Goal: Task Accomplishment & Management: Use online tool/utility

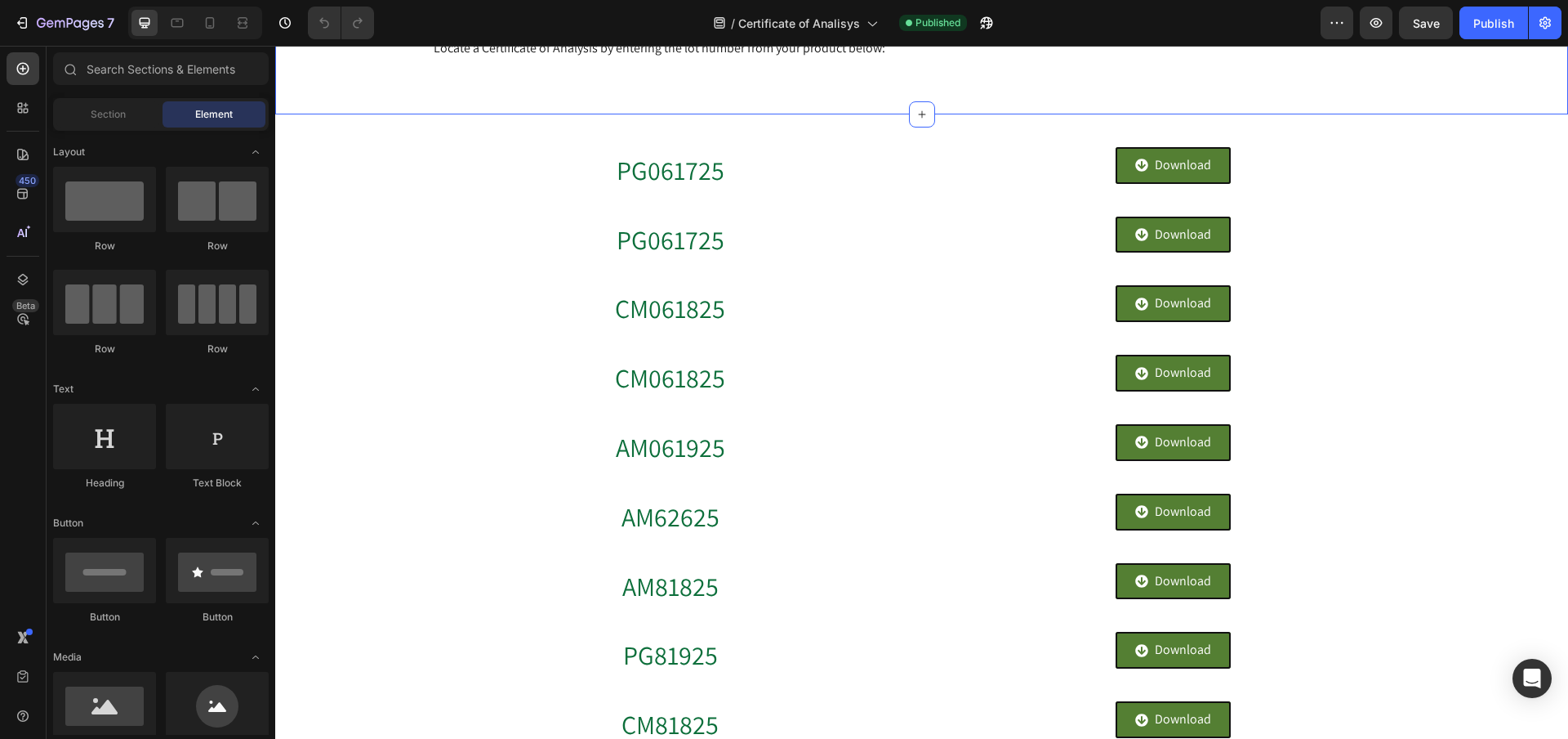
scroll to position [281, 0]
click at [826, 141] on h2 "PG061725" at bounding box center [671, 170] width 477 height 57
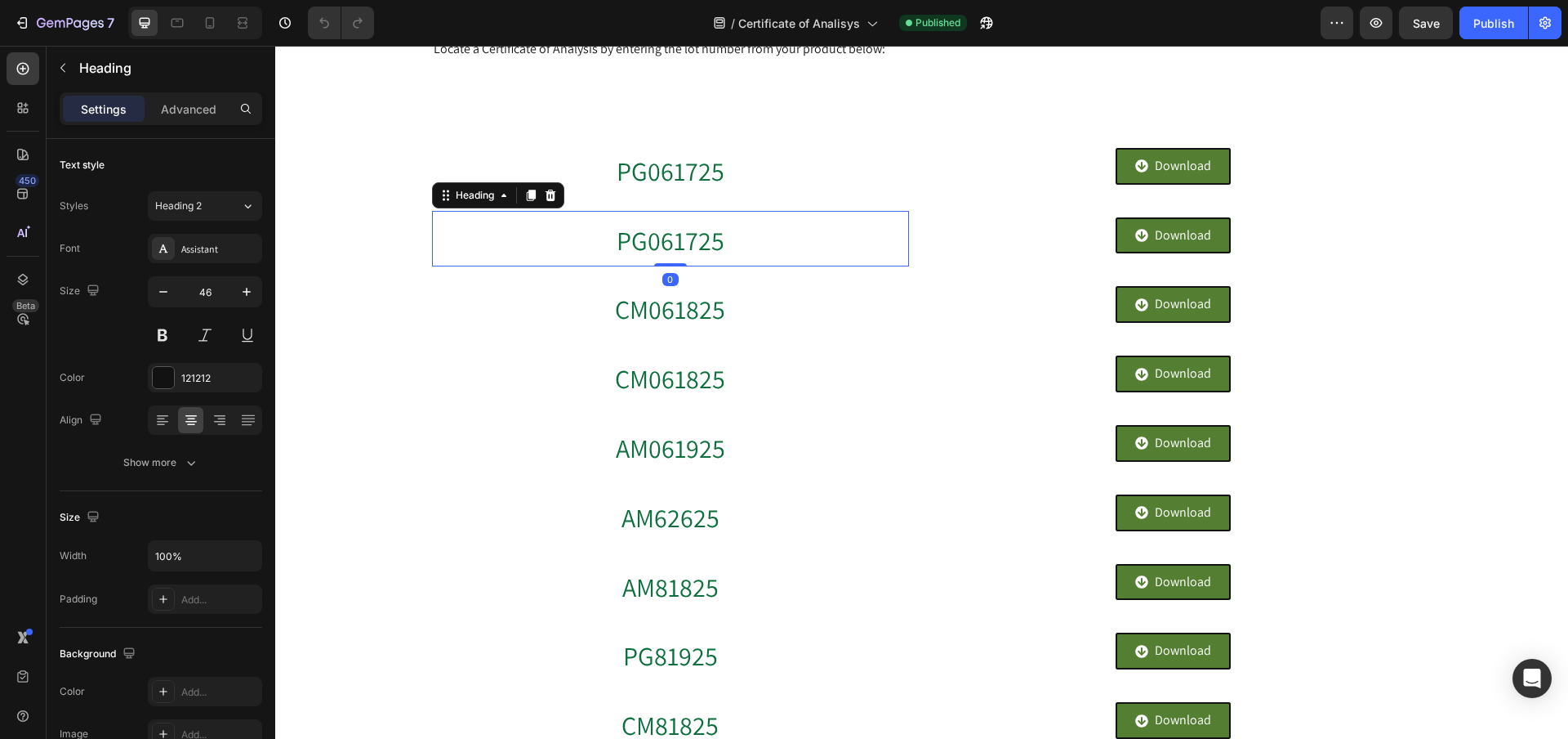
click at [794, 220] on h2 "PG061725" at bounding box center [671, 240] width 477 height 57
click at [767, 290] on h2 "CM061825" at bounding box center [671, 308] width 477 height 57
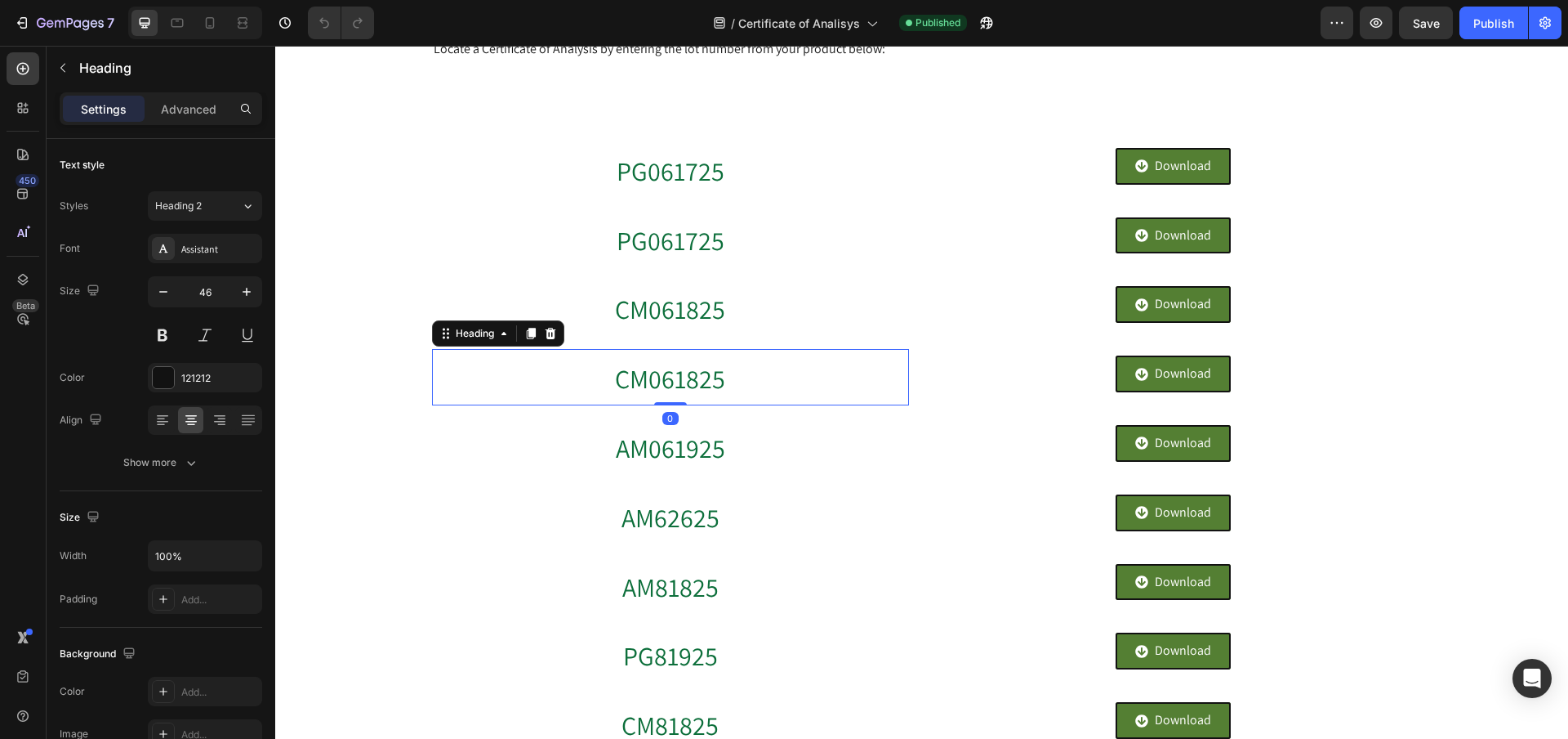
click at [754, 370] on h2 "CM061825" at bounding box center [671, 377] width 477 height 57
click at [785, 294] on h2 "CM061825" at bounding box center [671, 308] width 477 height 57
click at [751, 399] on h2 "CM061825" at bounding box center [671, 377] width 477 height 57
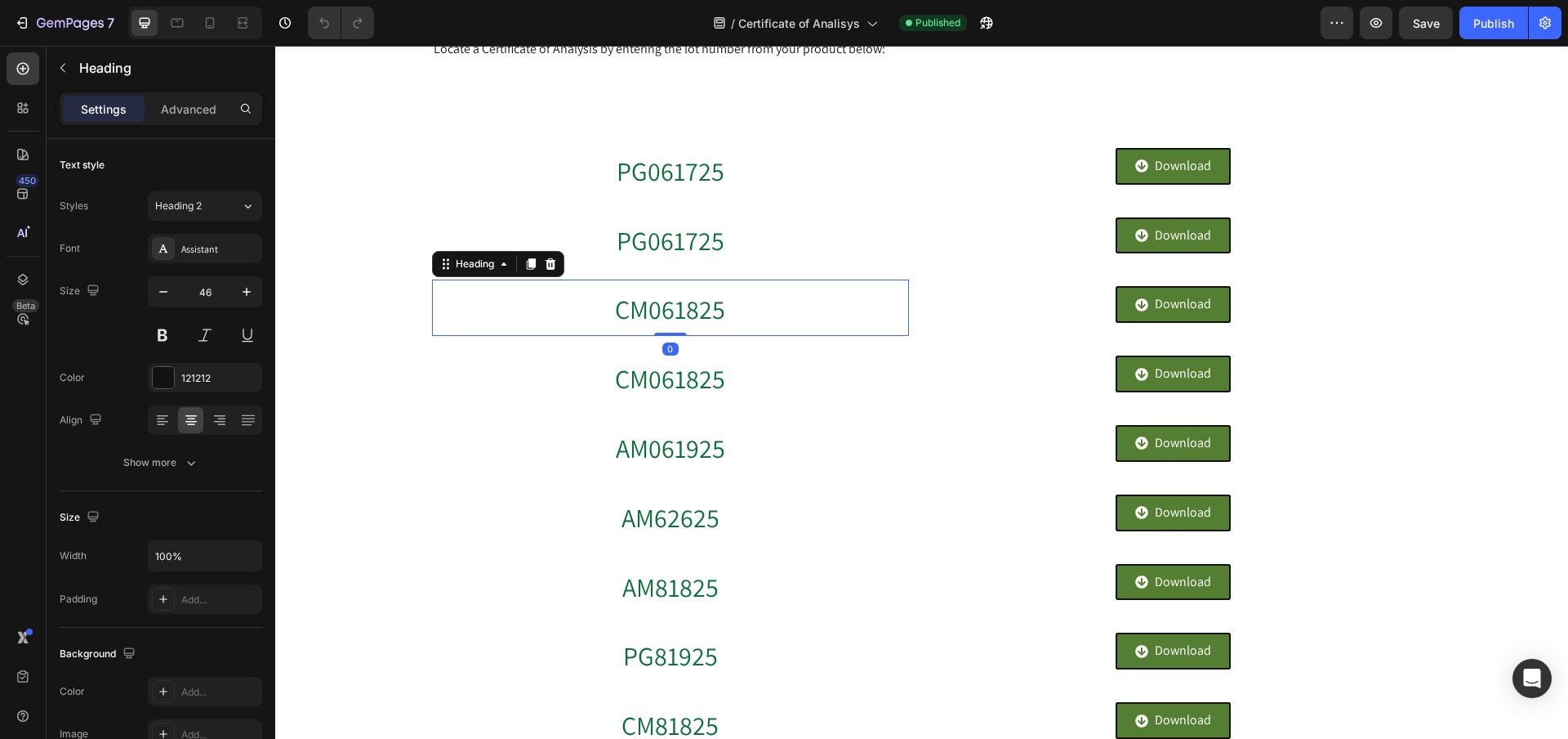
click at [764, 309] on h2 "CM061825" at bounding box center [671, 308] width 477 height 57
click at [1082, 306] on div "Download Button" at bounding box center [1174, 305] width 477 height 50
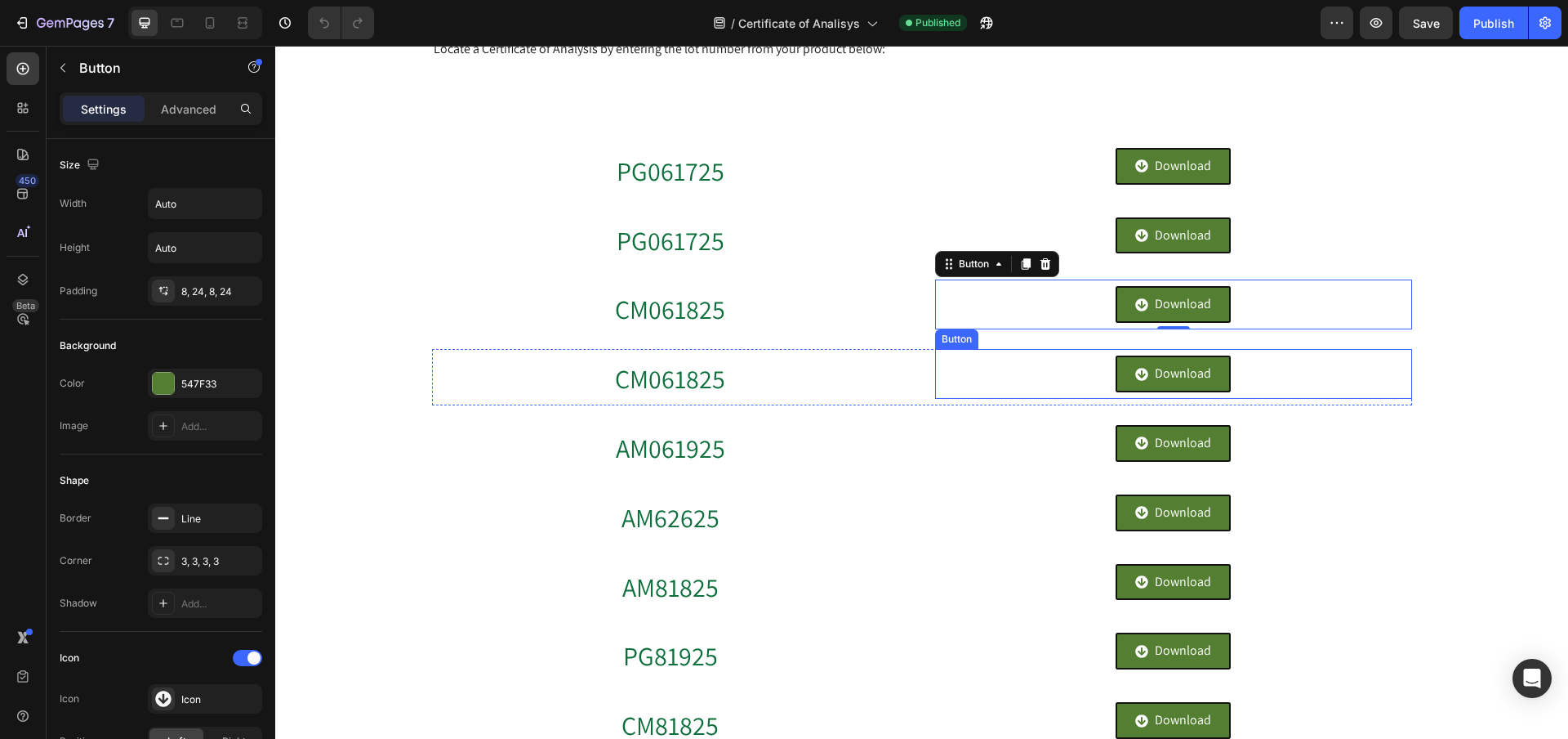
click at [1057, 365] on div "Download Button" at bounding box center [1174, 374] width 477 height 50
click at [1063, 302] on div "Download Button 0" at bounding box center [1174, 305] width 477 height 50
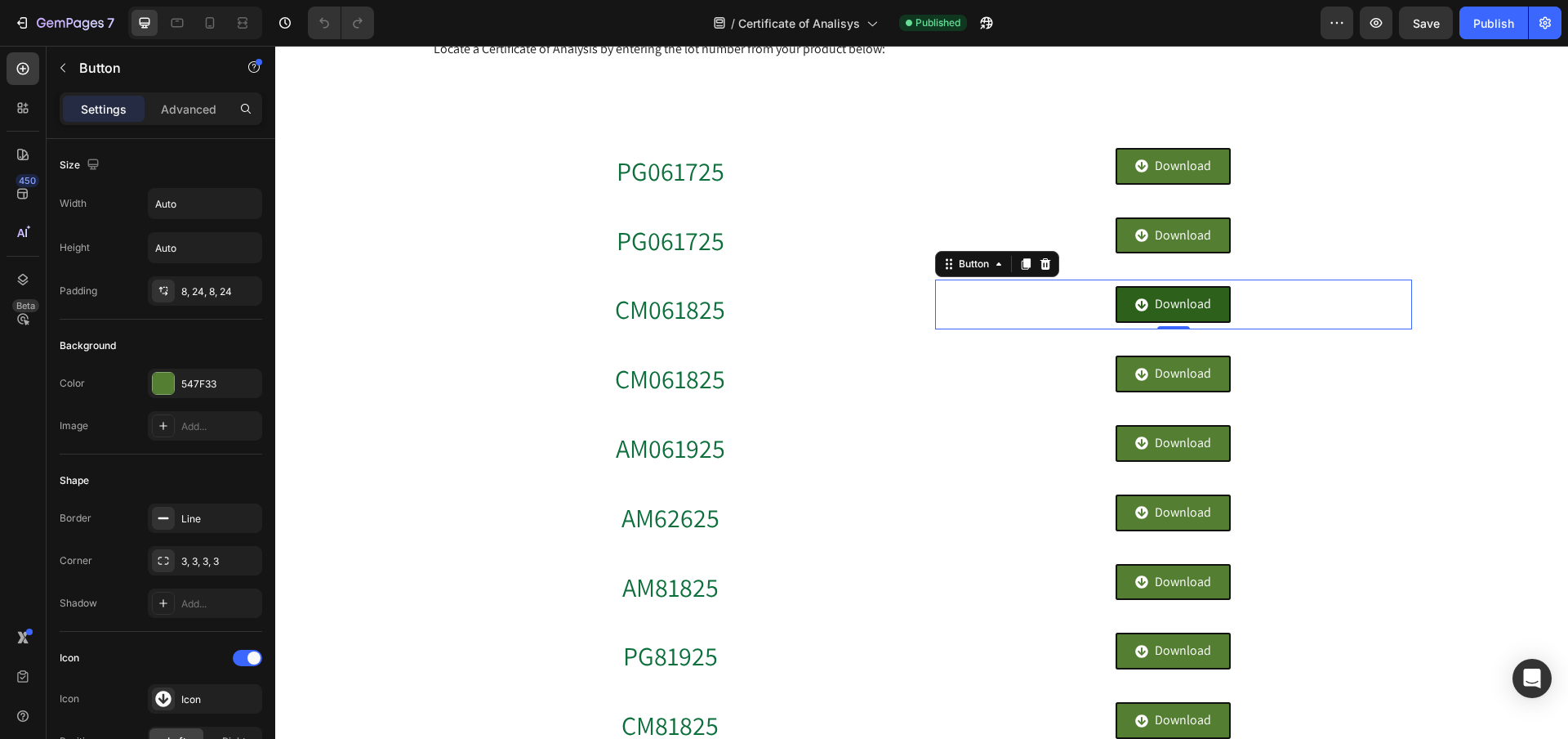
click at [1152, 297] on div "Download" at bounding box center [1172, 304] width 76 height 23
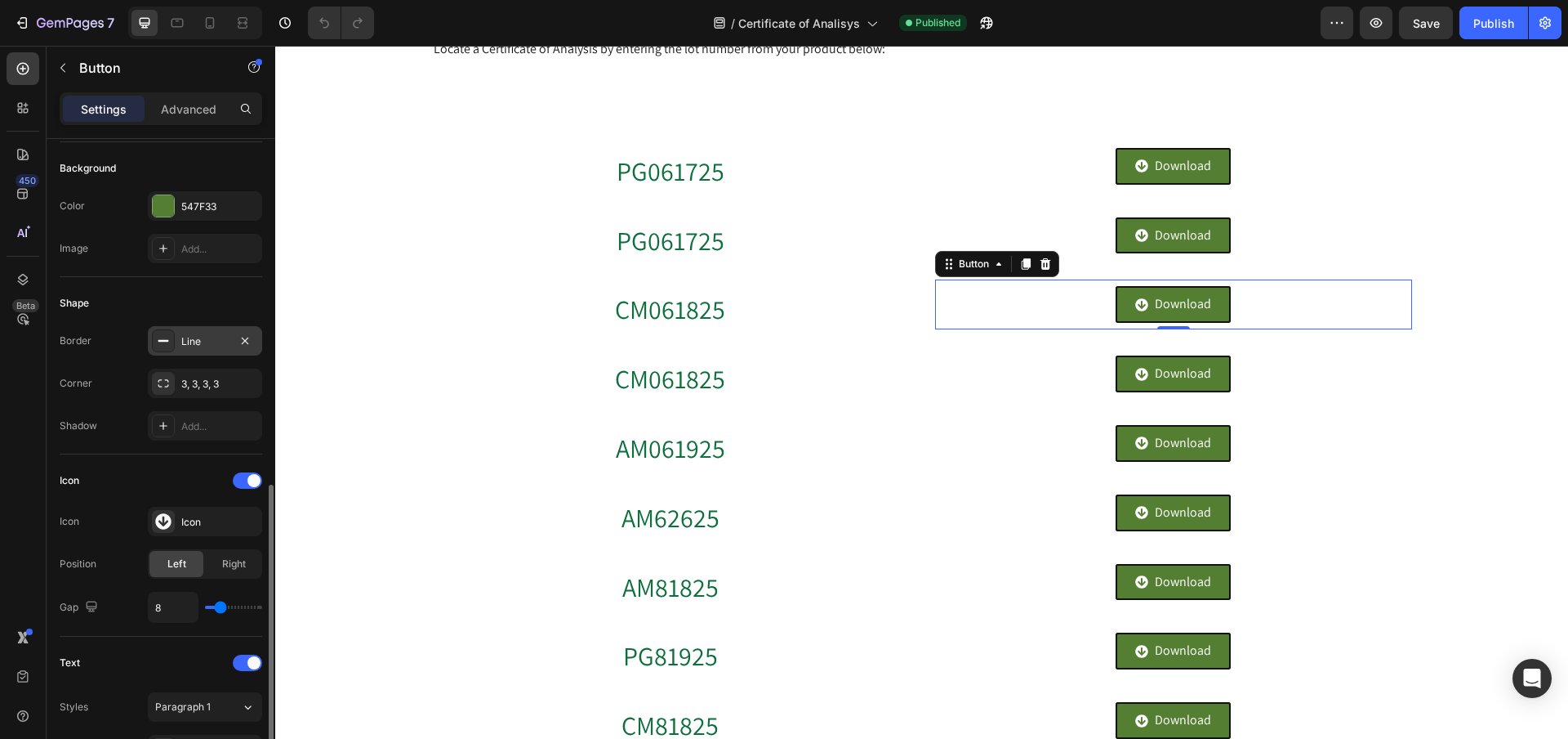
scroll to position [782, 0]
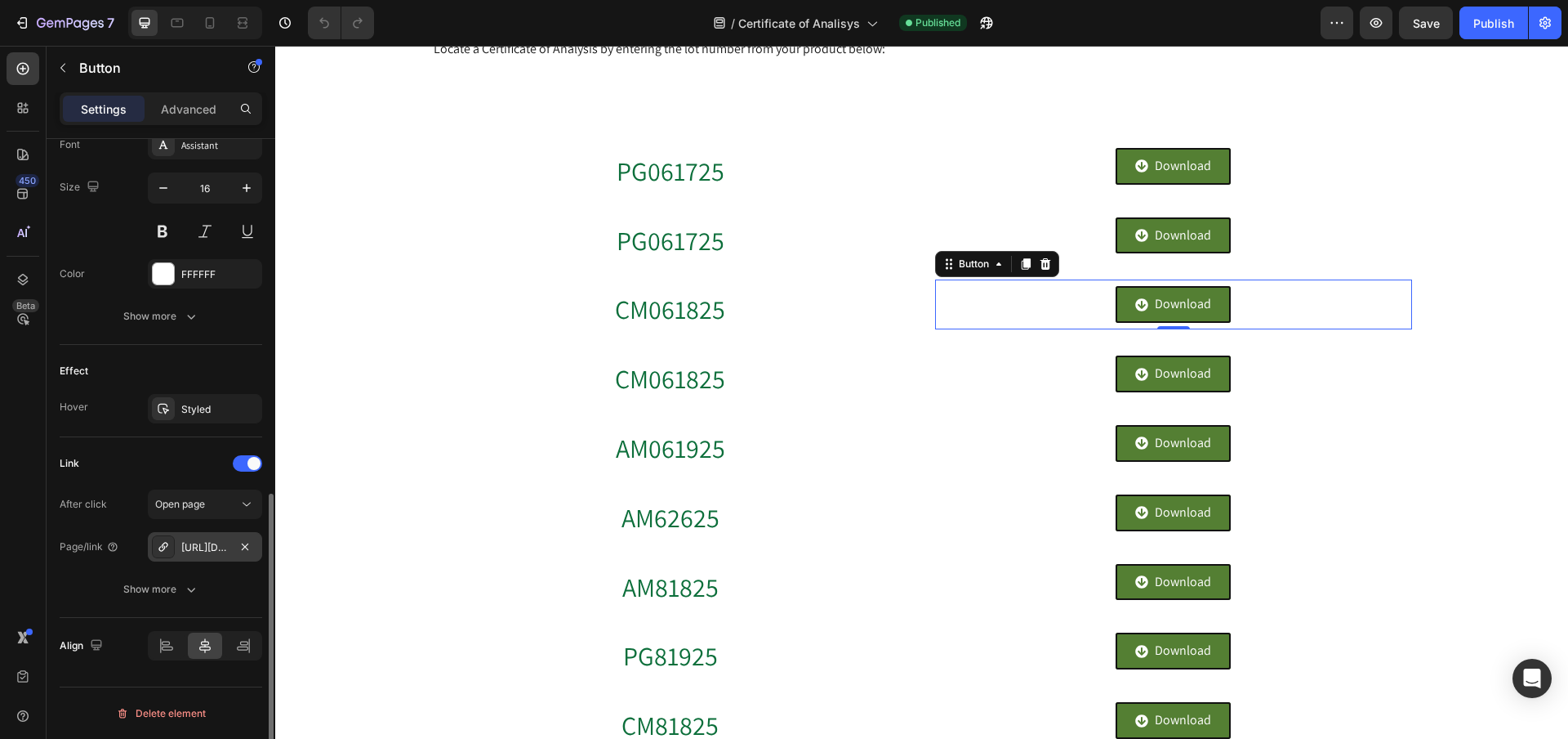
click at [210, 541] on div "[URL][DOMAIN_NAME]" at bounding box center [204, 548] width 48 height 15
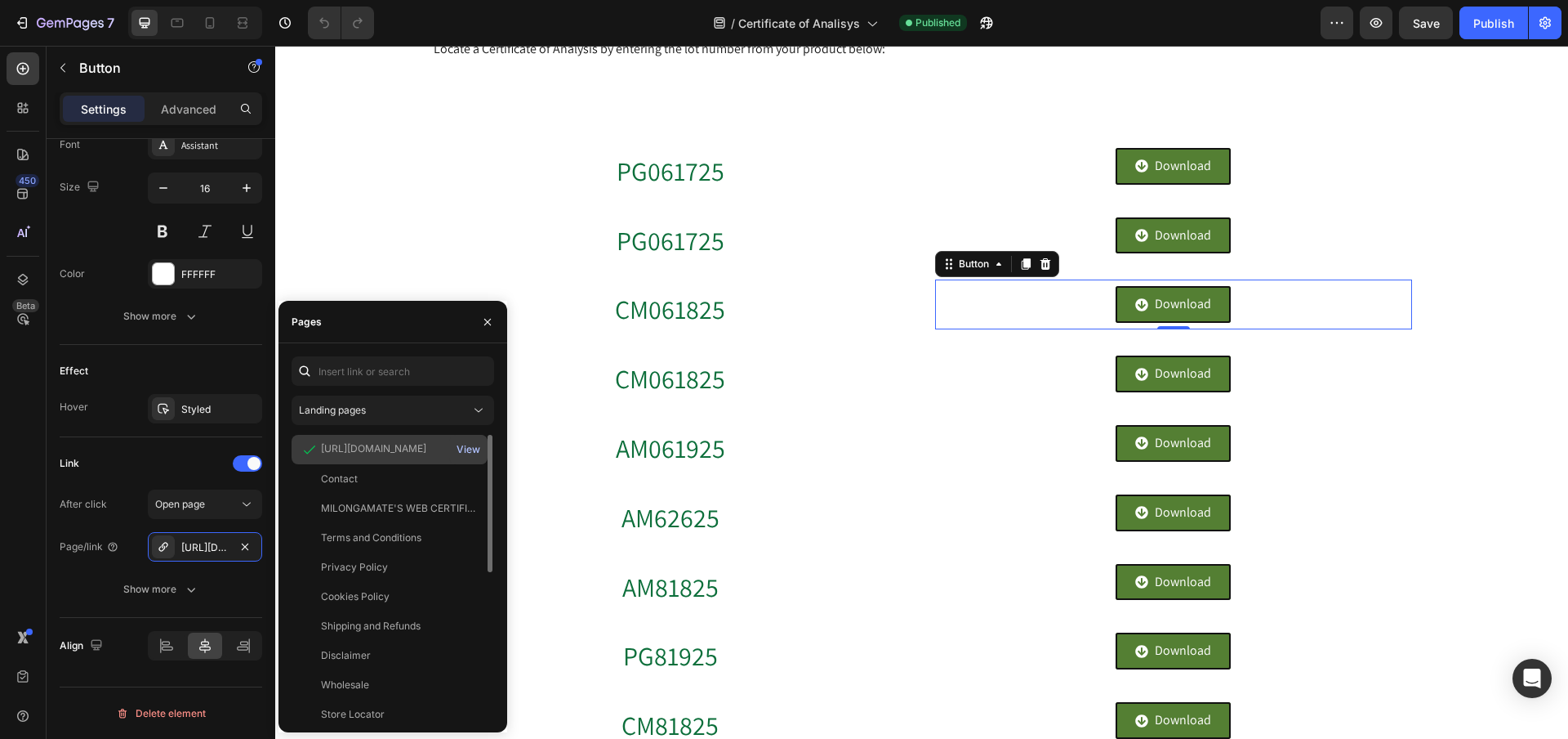
click at [476, 448] on div "View" at bounding box center [468, 449] width 23 height 15
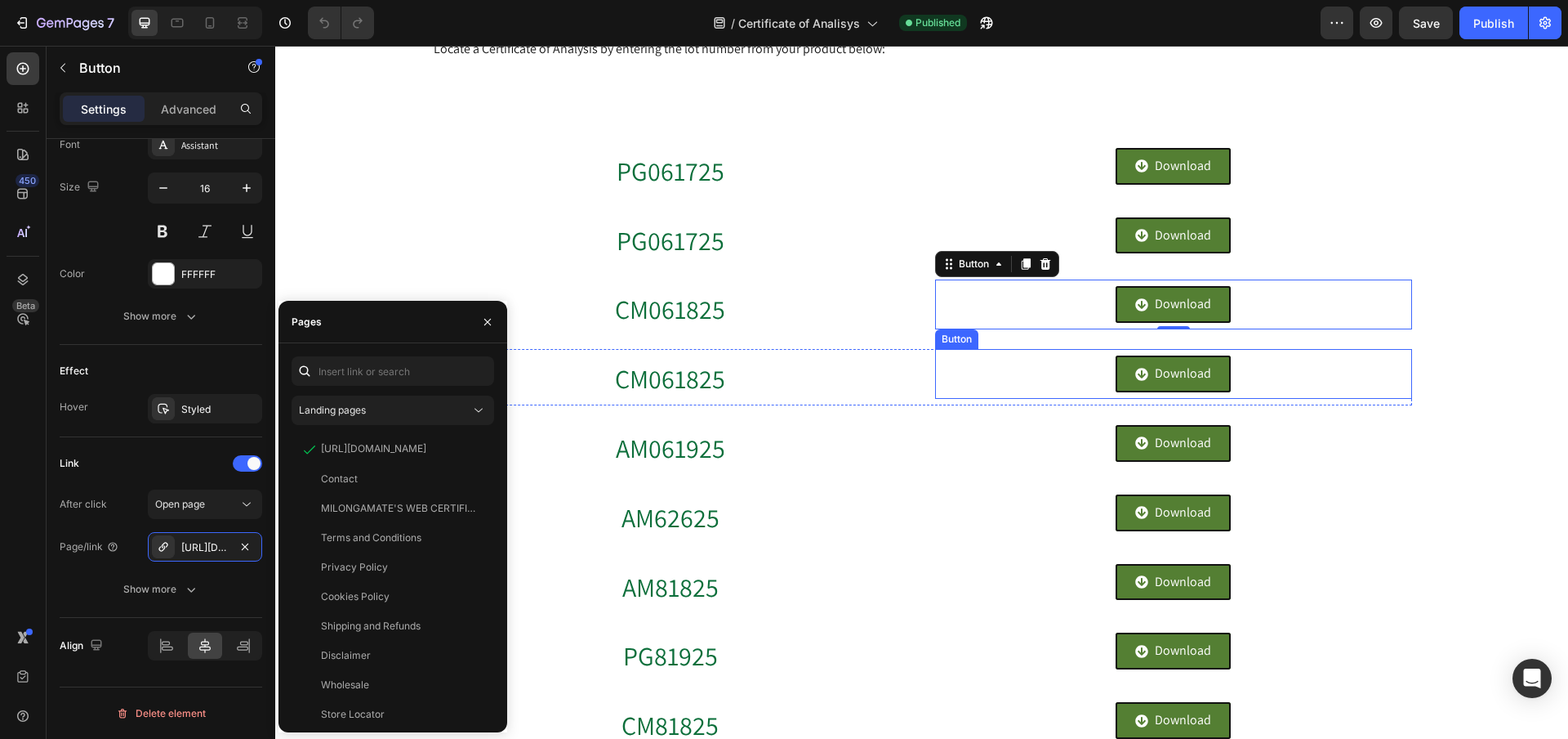
click at [1036, 366] on div "Download Button" at bounding box center [1174, 374] width 477 height 50
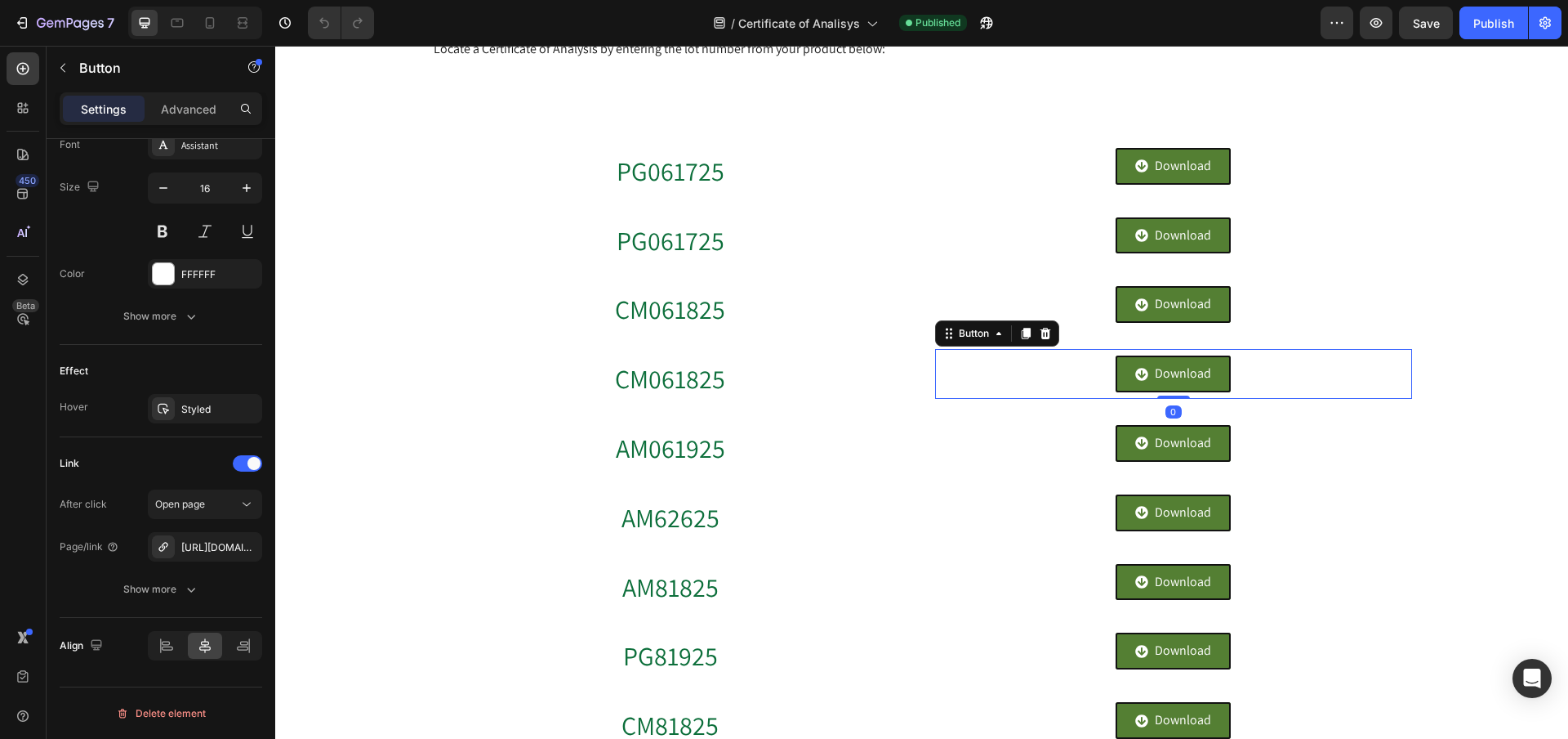
click at [1242, 370] on div "Download Button 0" at bounding box center [1174, 374] width 477 height 50
click at [185, 547] on div "[URL][DOMAIN_NAME]" at bounding box center [204, 548] width 48 height 15
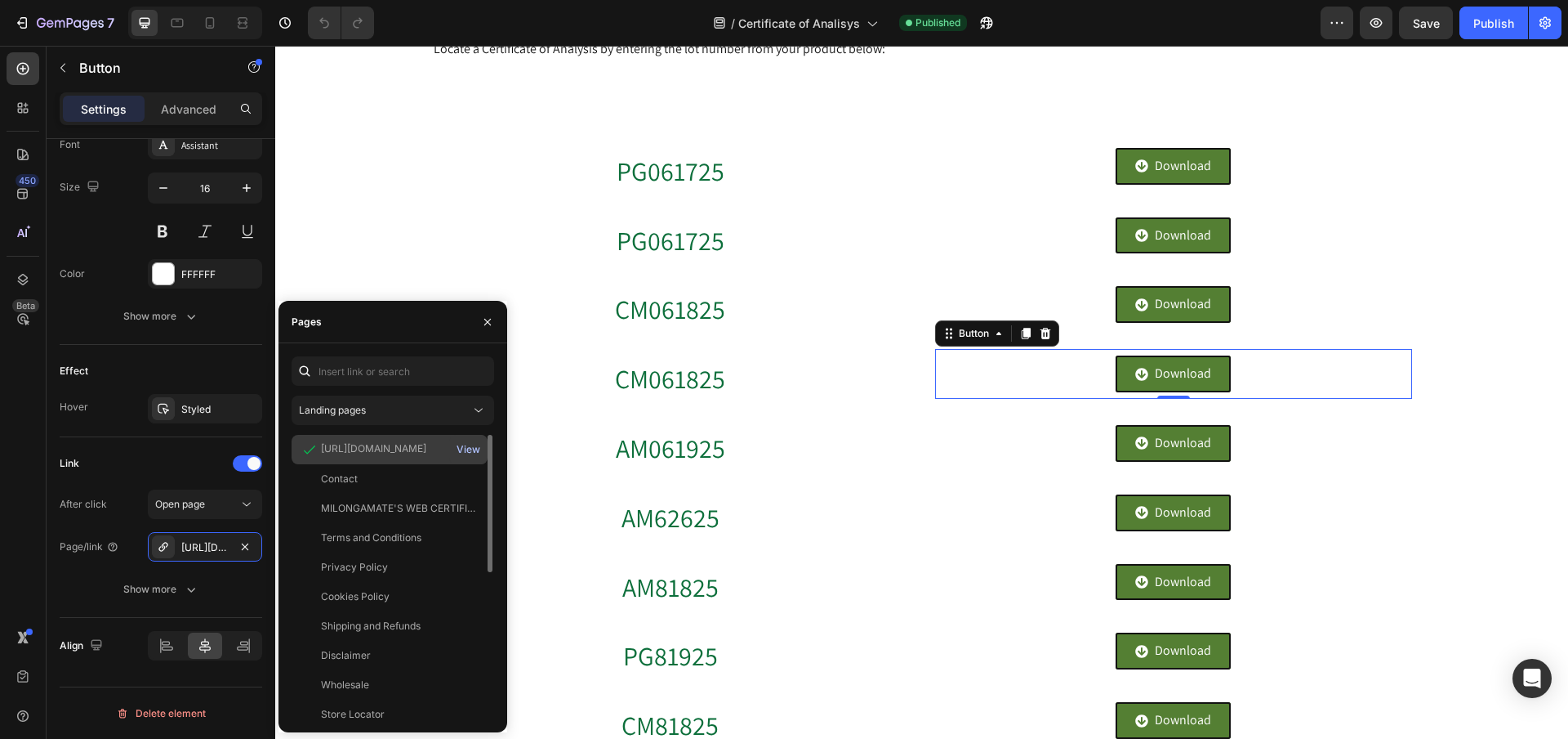
click at [466, 450] on div "View" at bounding box center [468, 449] width 23 height 15
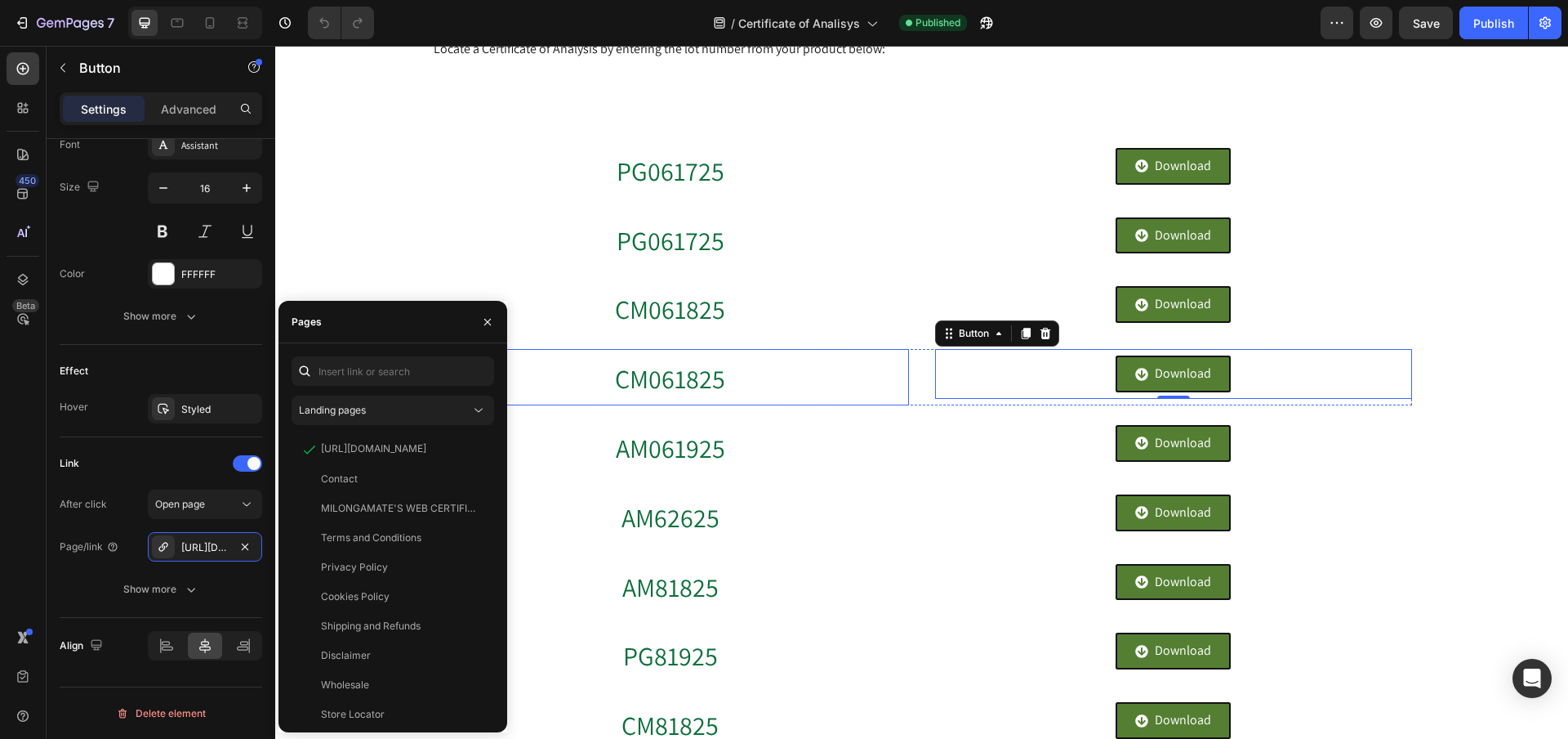
click at [740, 384] on h2 "CM061825" at bounding box center [671, 377] width 477 height 57
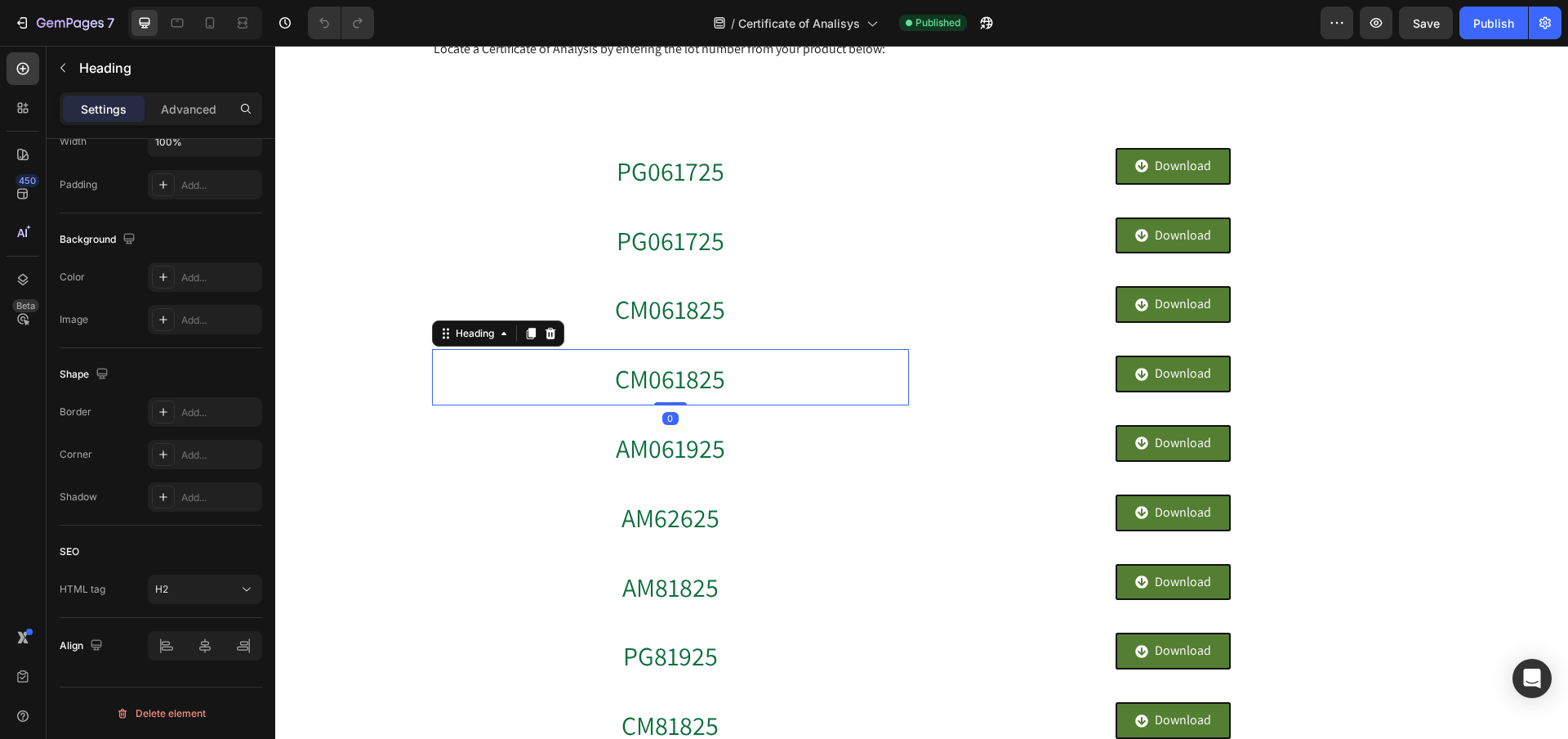
scroll to position [0, 0]
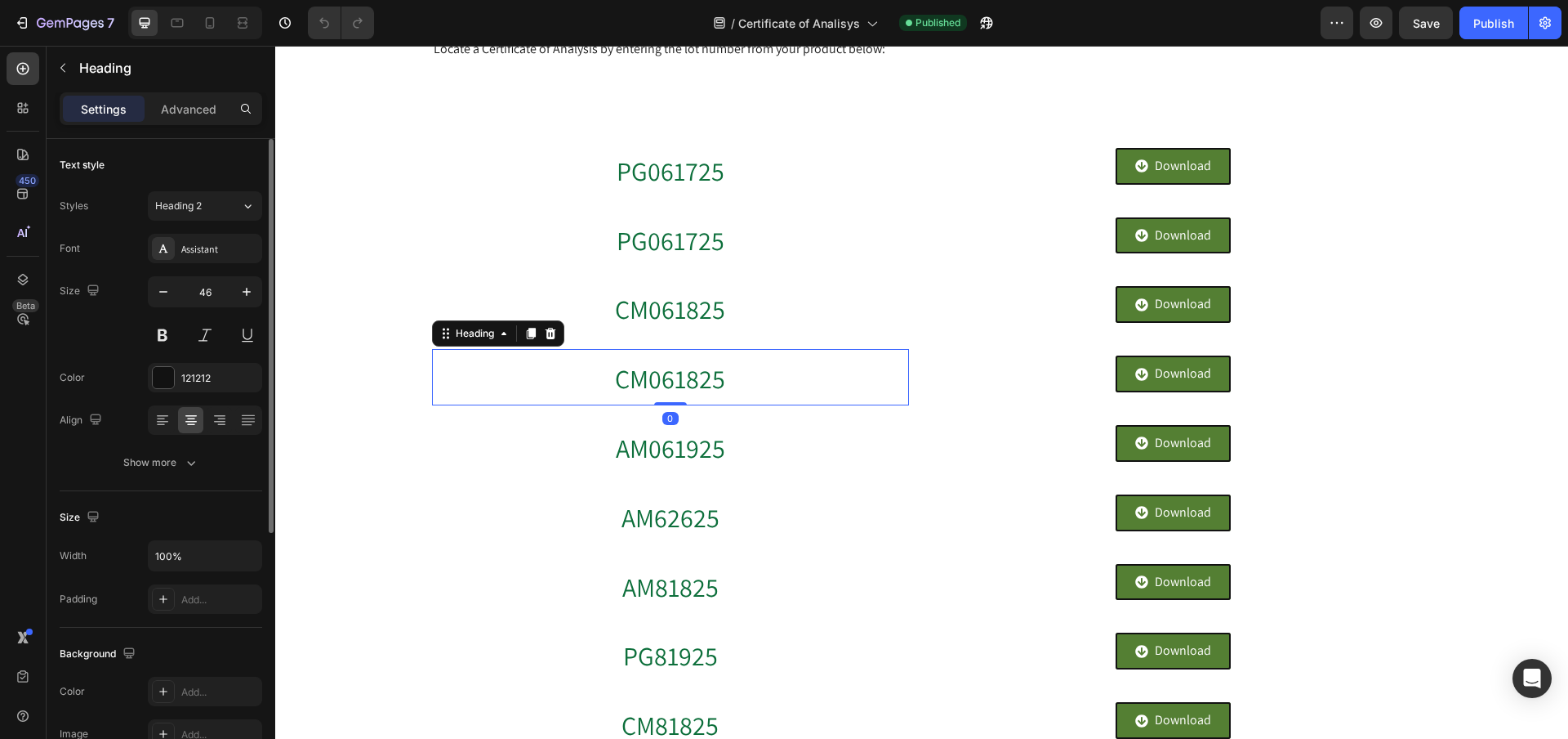
click at [740, 384] on h2 "CM061825" at bounding box center [671, 377] width 477 height 57
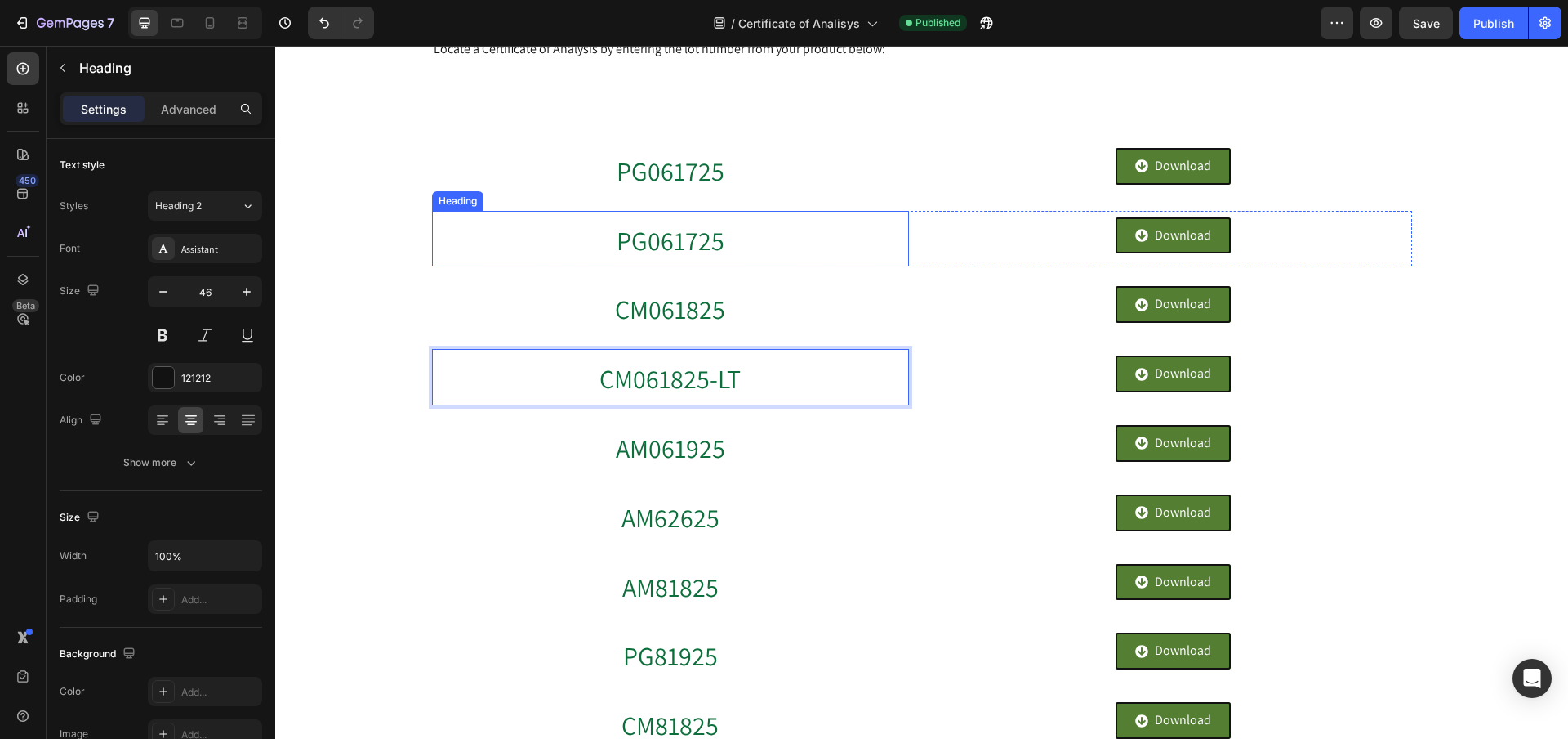
click at [725, 238] on h2 "PG061725" at bounding box center [671, 240] width 477 height 57
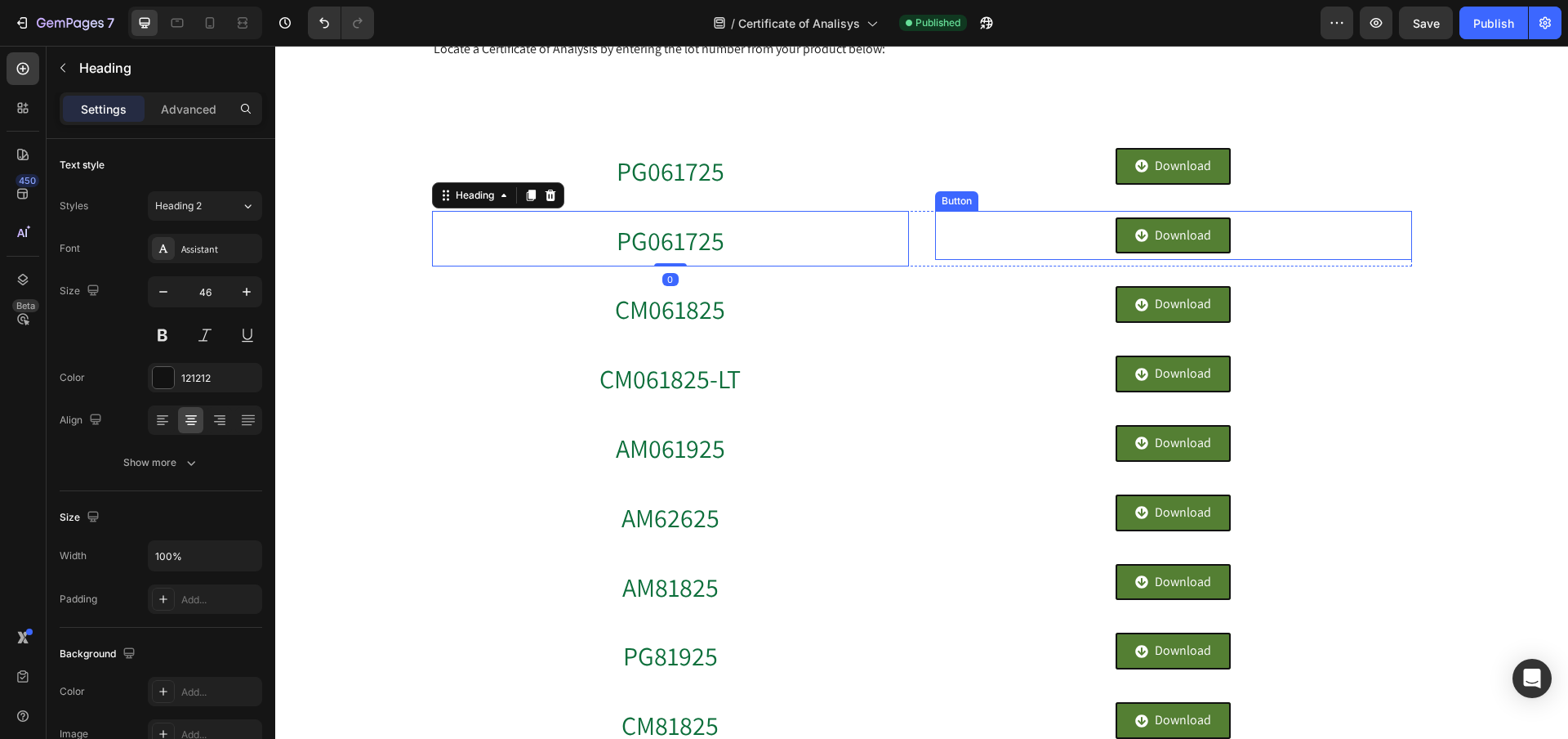
click at [1111, 221] on div "Download Button" at bounding box center [1174, 236] width 477 height 50
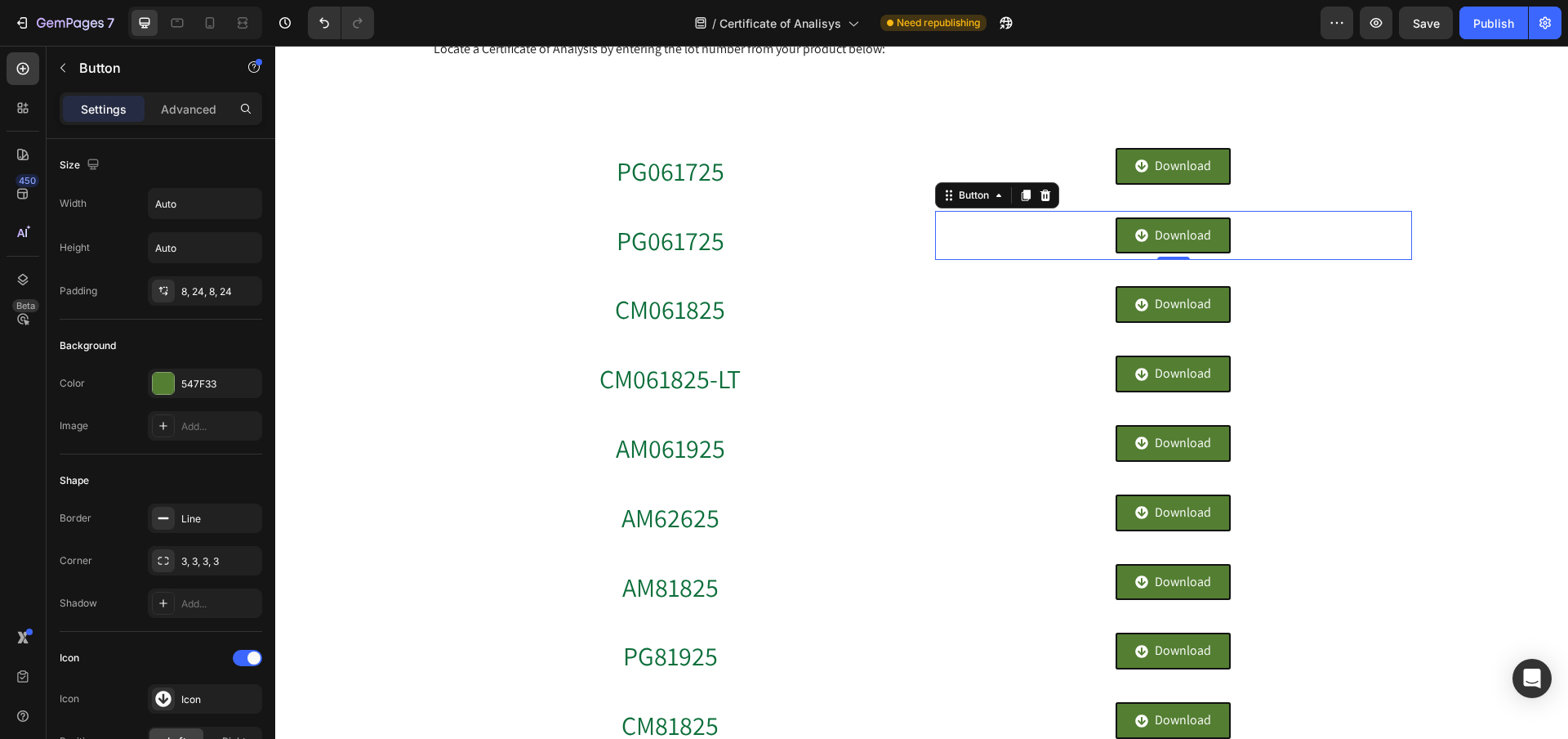
click at [1244, 238] on div "Download Button 0" at bounding box center [1174, 236] width 477 height 50
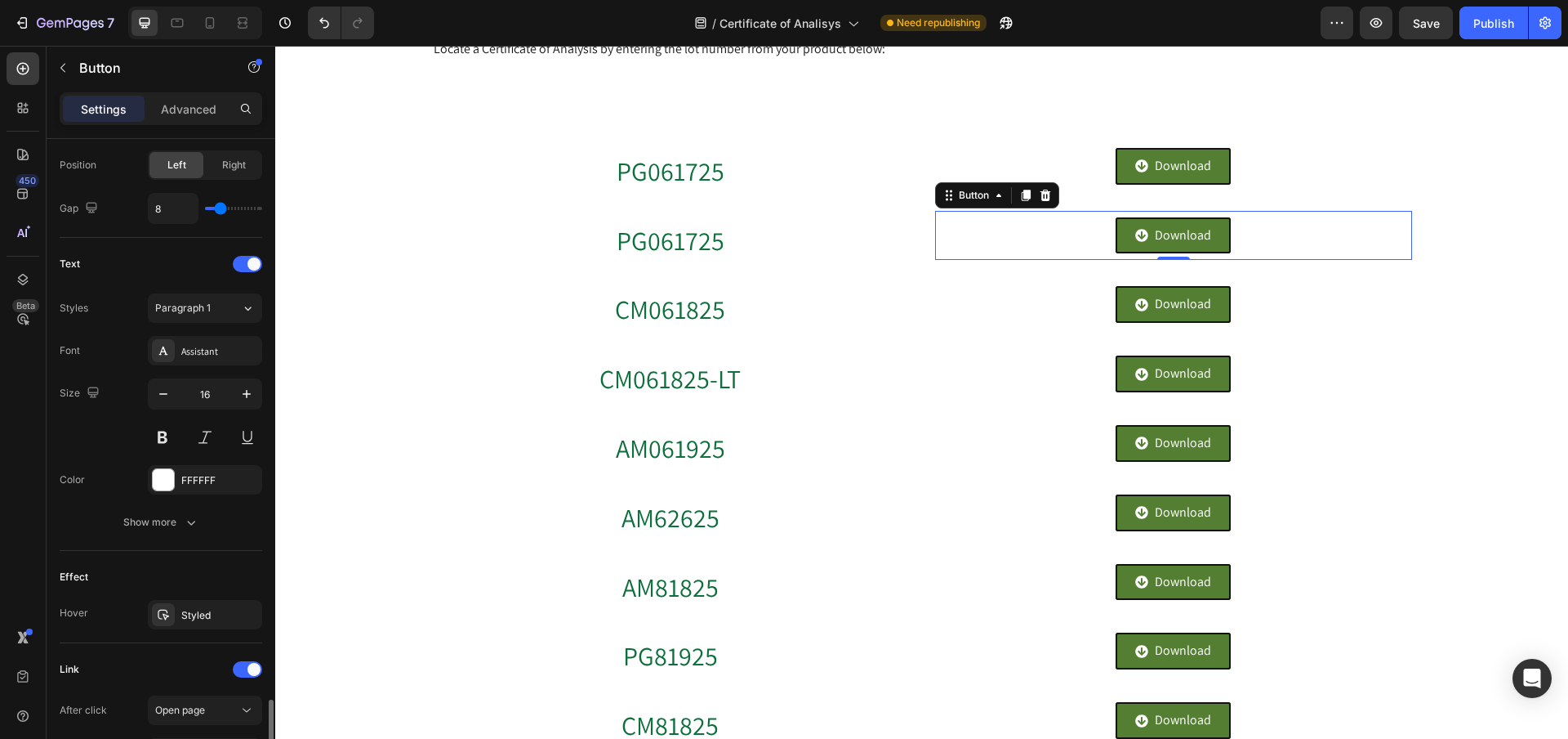
scroll to position [782, 0]
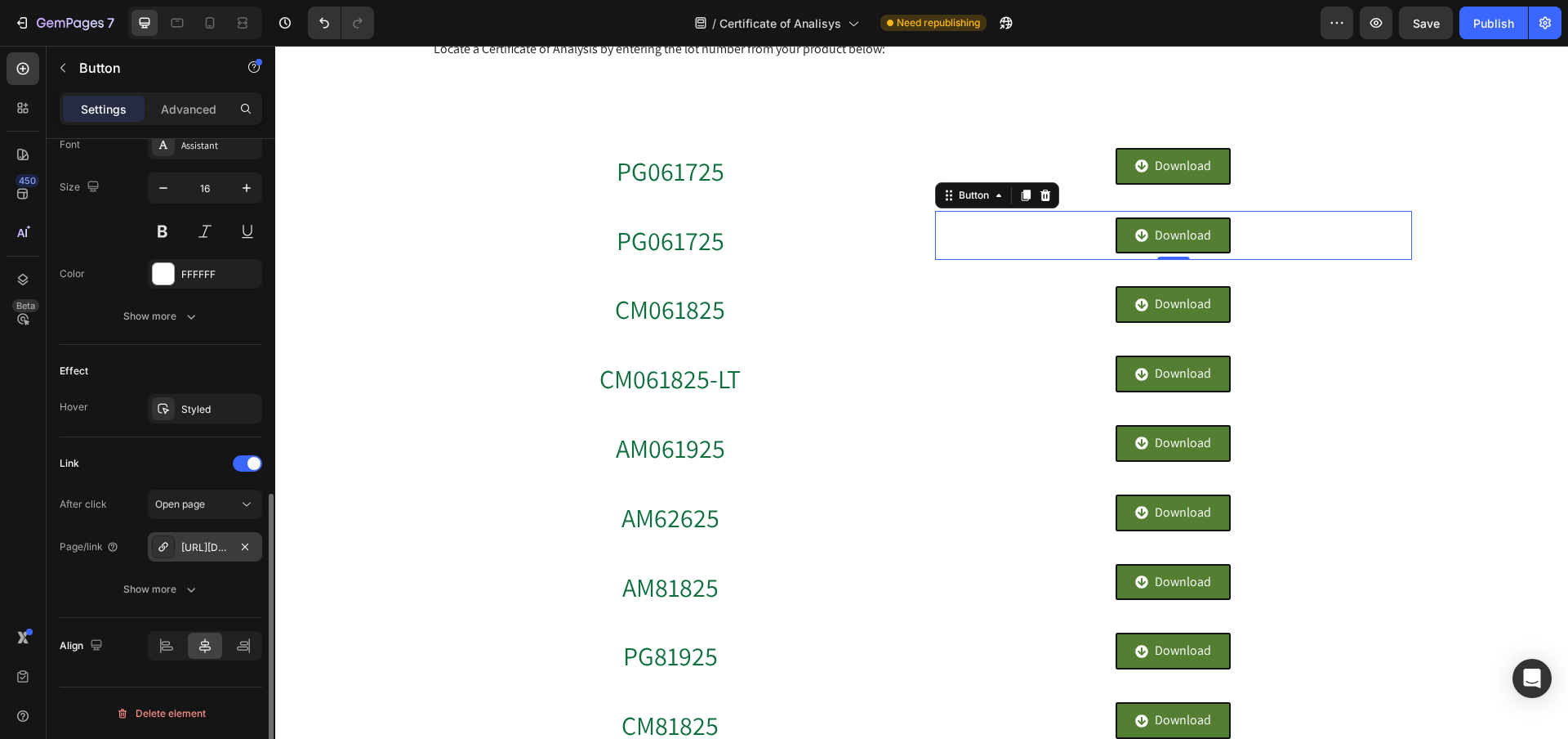
click at [219, 545] on div "[URL][DOMAIN_NAME]" at bounding box center [204, 548] width 48 height 15
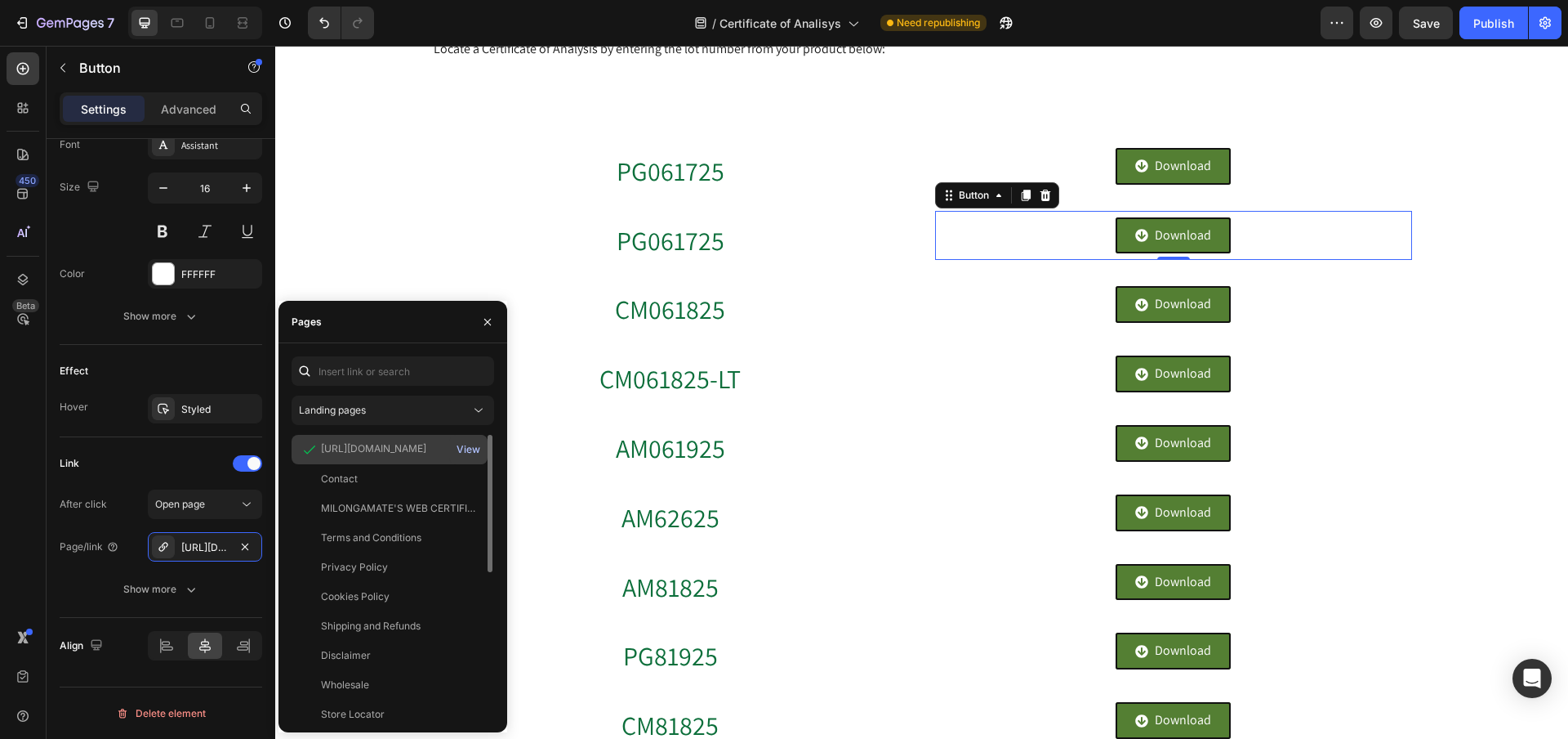
click at [471, 449] on div "View" at bounding box center [468, 449] width 23 height 15
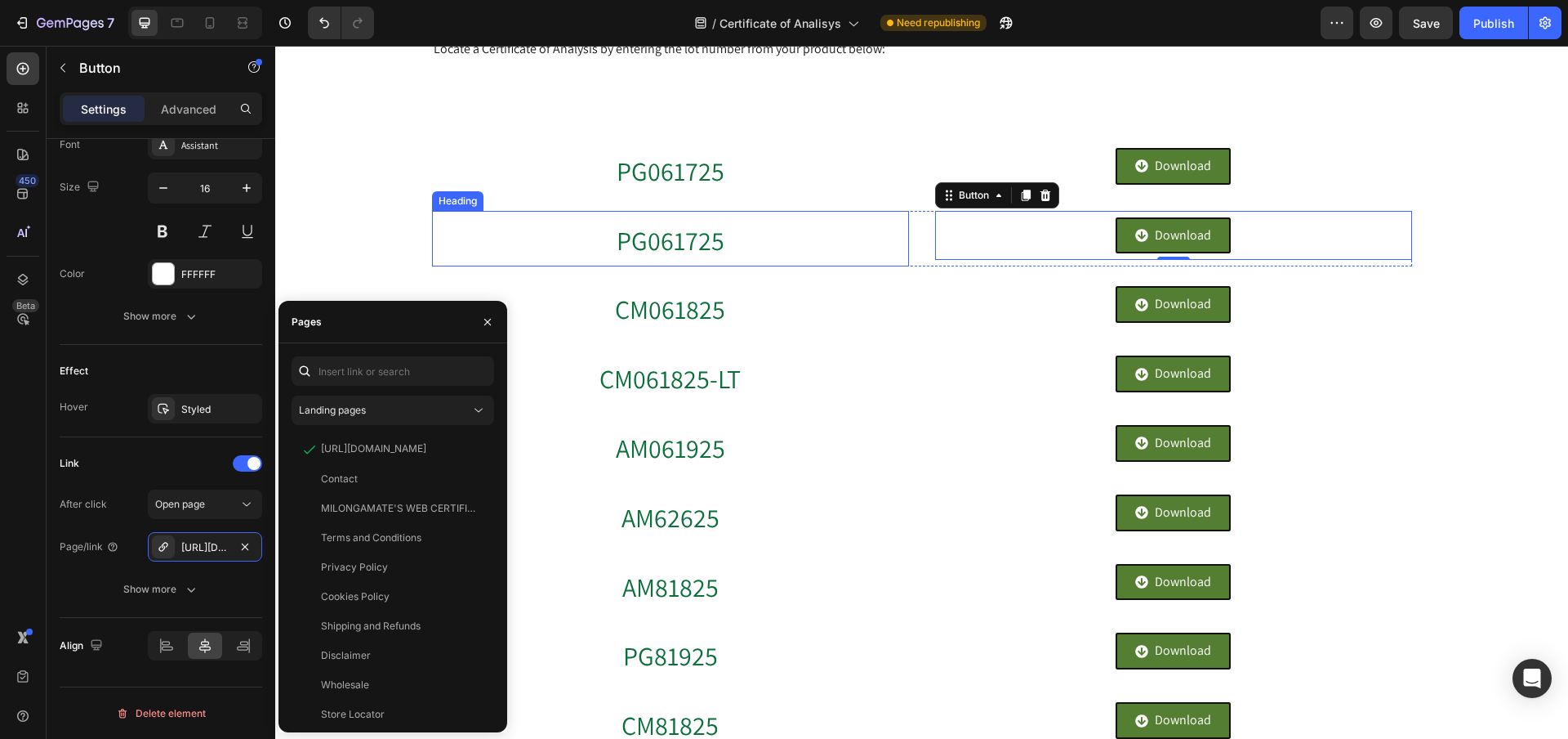
click at [755, 234] on h2 "PG061725" at bounding box center [671, 240] width 477 height 57
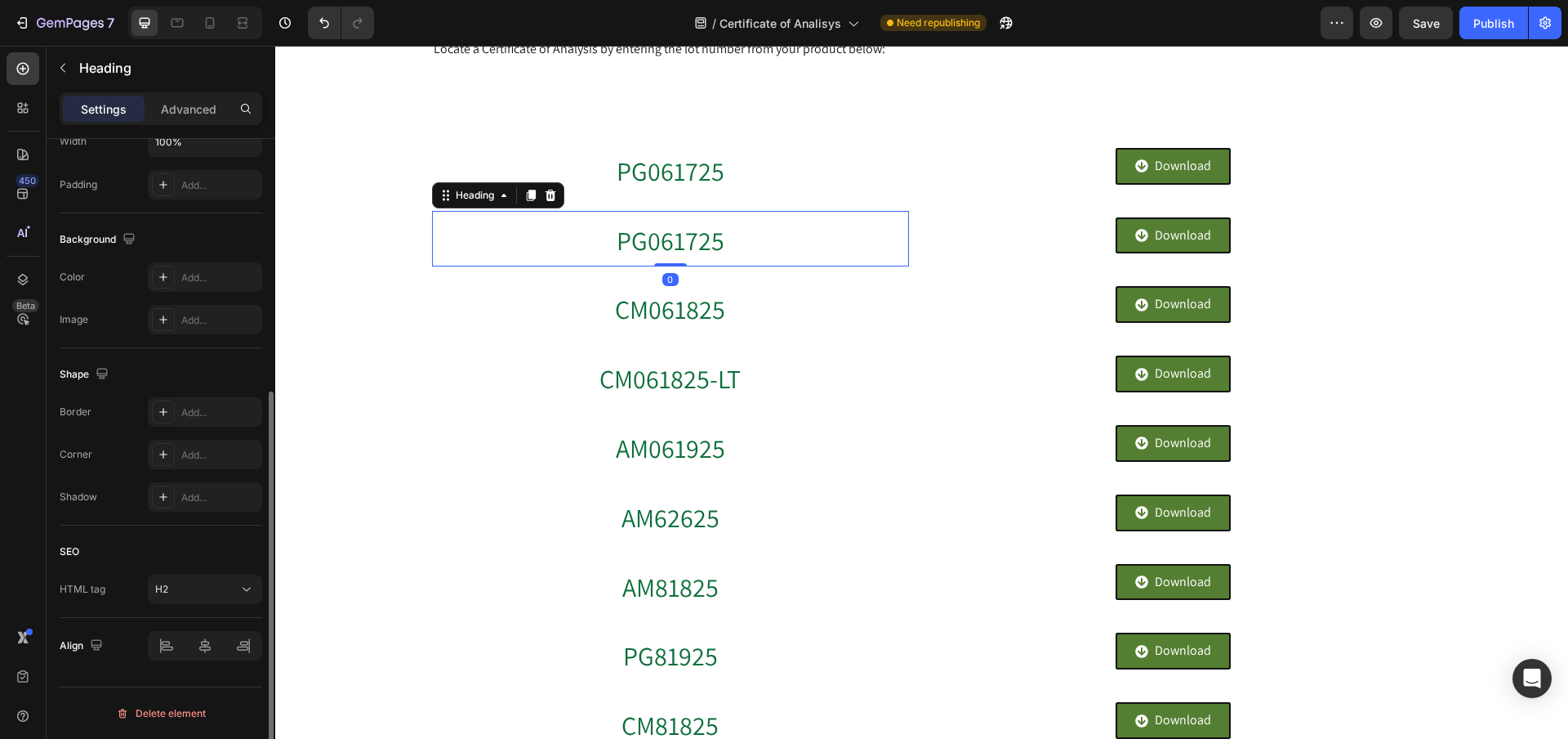
scroll to position [0, 0]
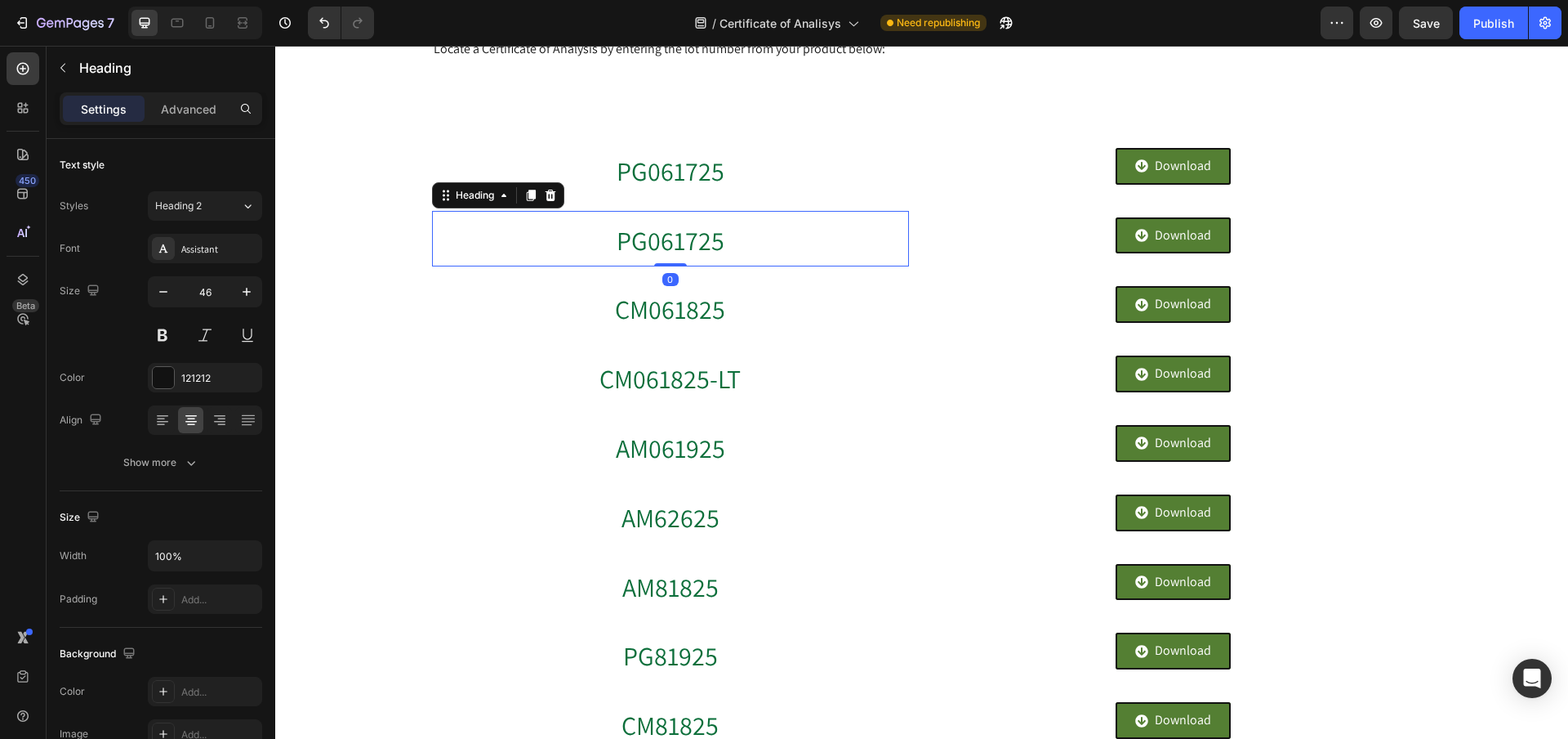
click at [755, 234] on h2 "PG061725" at bounding box center [671, 240] width 477 height 57
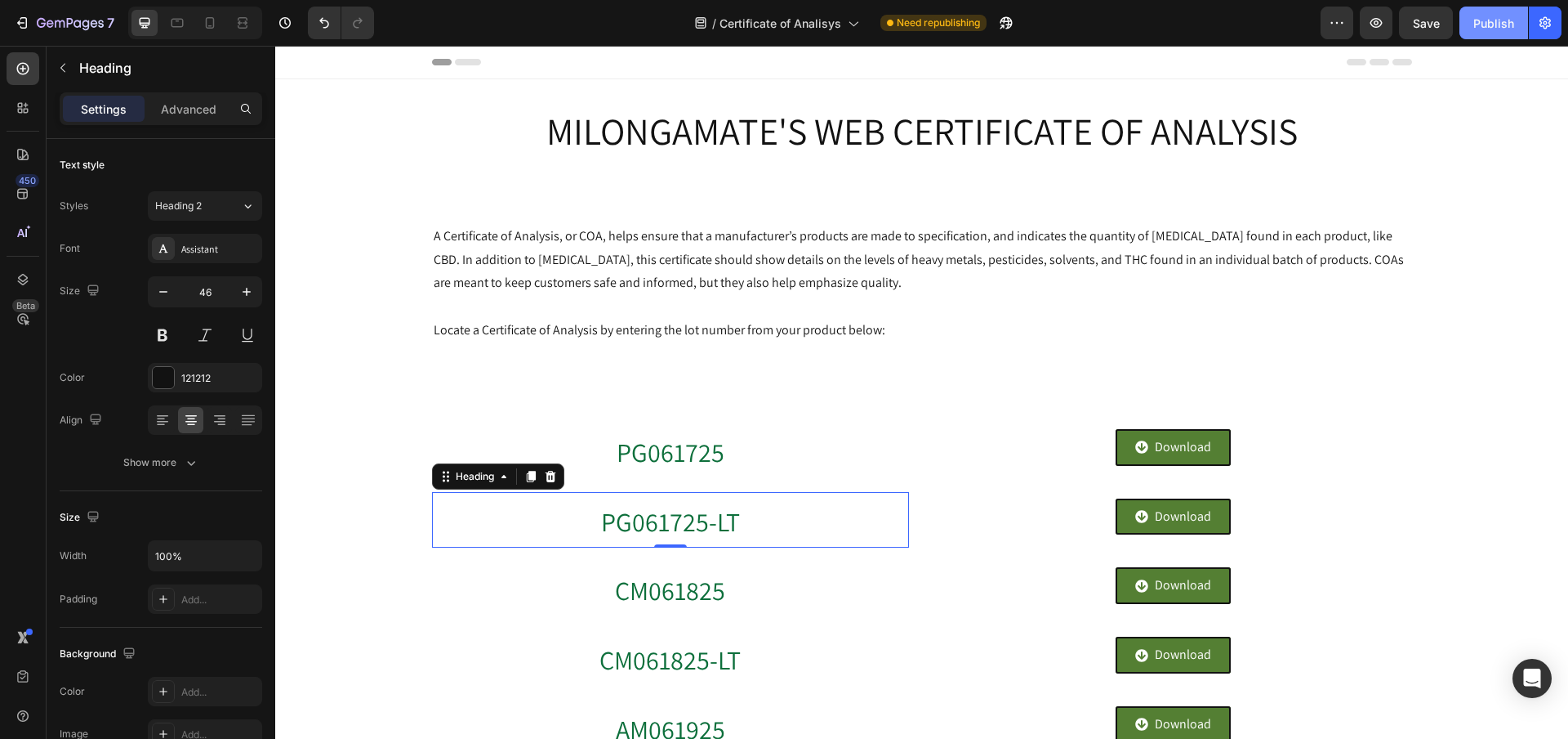
click at [1480, 30] on div "Publish" at bounding box center [1494, 23] width 41 height 18
